Goal: Task Accomplishment & Management: Manage account settings

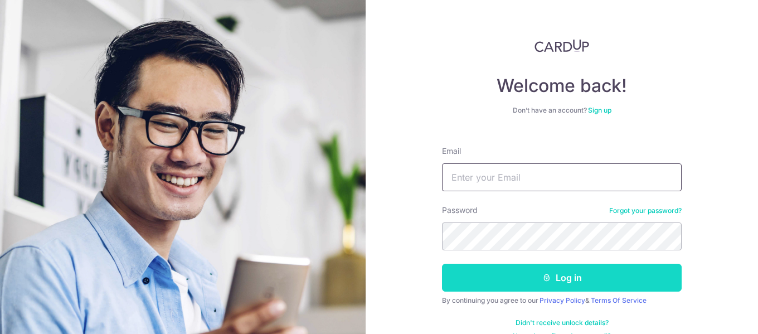
type input "Mrxpaw@gmail.com"
click at [521, 284] on button "Log in" at bounding box center [562, 278] width 240 height 28
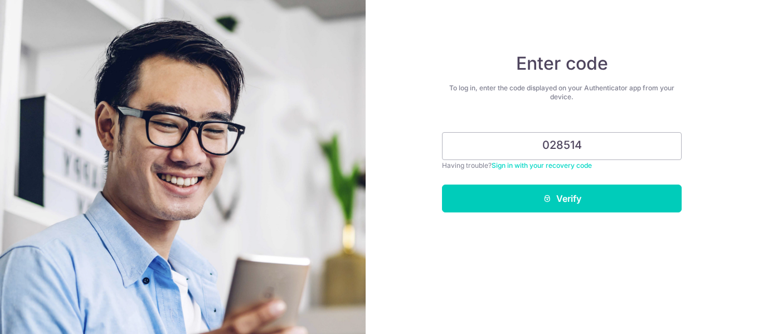
type input "028514"
click at [442, 184] on button "Verify" at bounding box center [562, 198] width 240 height 28
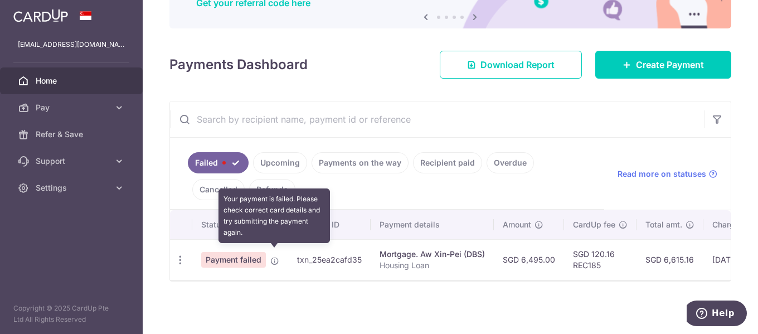
click at [273, 256] on icon at bounding box center [274, 260] width 9 height 9
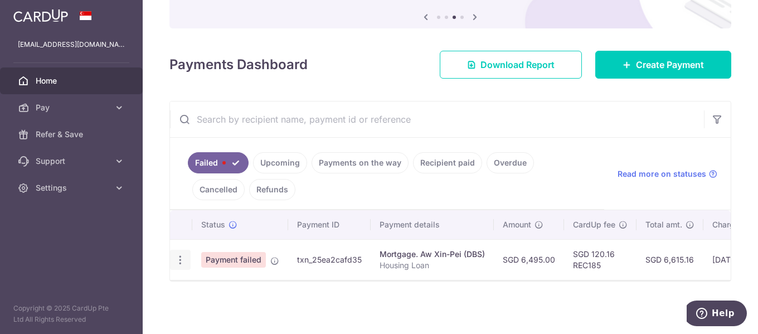
click at [182, 256] on icon "button" at bounding box center [180, 260] width 12 height 12
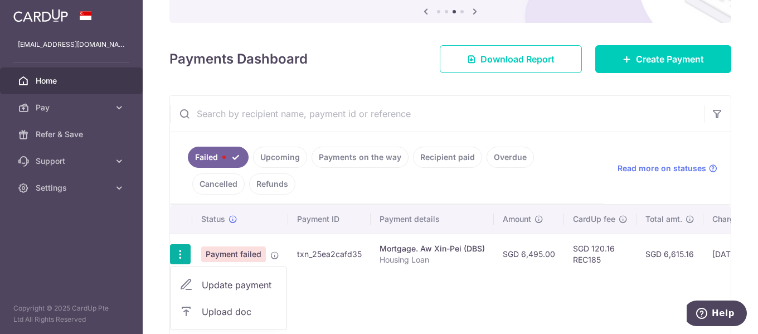
drag, startPoint x: 242, startPoint y: 254, endPoint x: 256, endPoint y: 254, distance: 14.5
click at [242, 254] on span "Payment failed" at bounding box center [233, 254] width 65 height 16
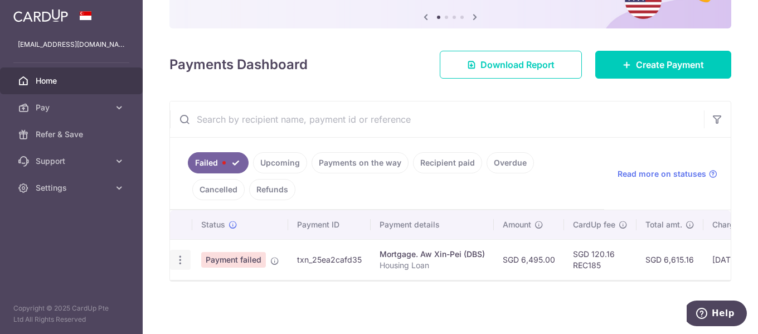
click at [182, 255] on icon "button" at bounding box center [180, 260] width 12 height 12
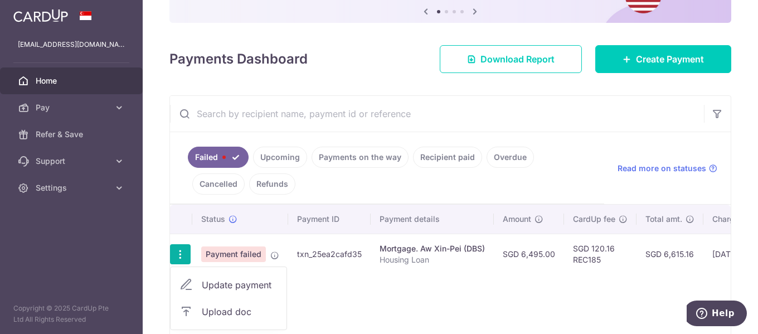
click at [222, 283] on span "Update payment" at bounding box center [240, 284] width 76 height 13
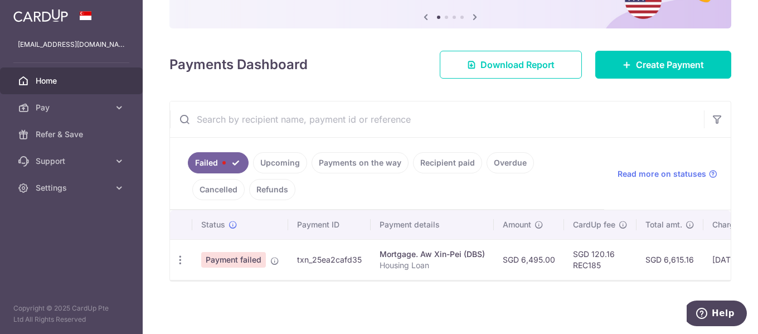
radio input "true"
type input "6,495.00"
type input "Housing Loan"
type input "REC185"
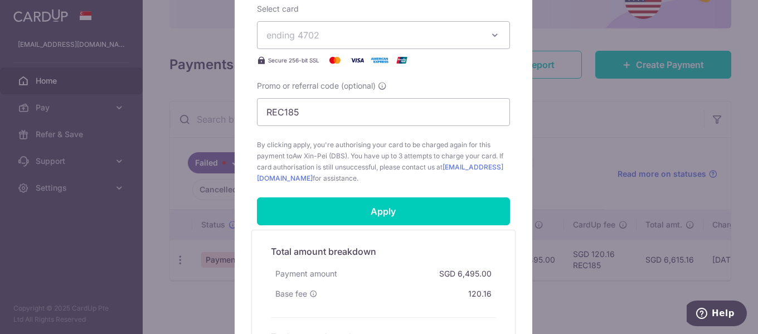
scroll to position [446, 0]
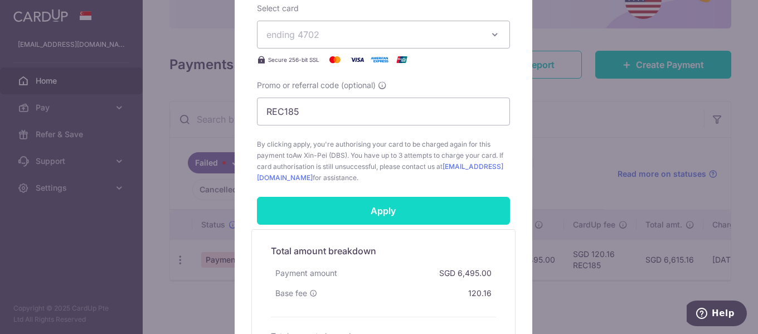
click at [392, 204] on input "Apply" at bounding box center [383, 211] width 253 height 28
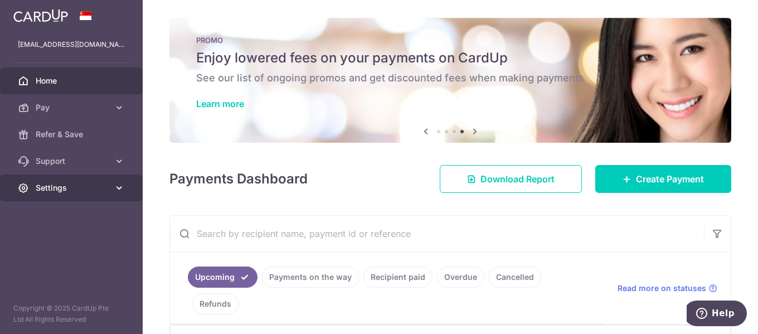
click at [60, 187] on span "Settings" at bounding box center [73, 187] width 74 height 11
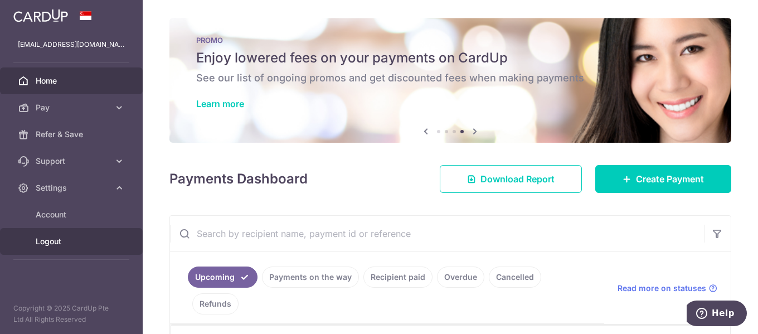
click at [56, 244] on span "Logout" at bounding box center [73, 241] width 74 height 11
